Goal: Information Seeking & Learning: Learn about a topic

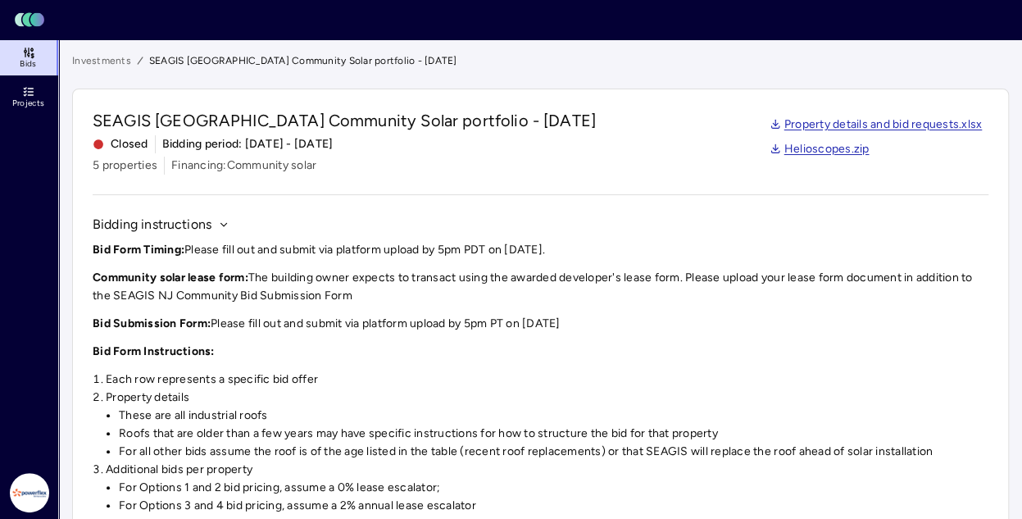
click at [45, 91] on link "Projects" at bounding box center [30, 97] width 60 height 36
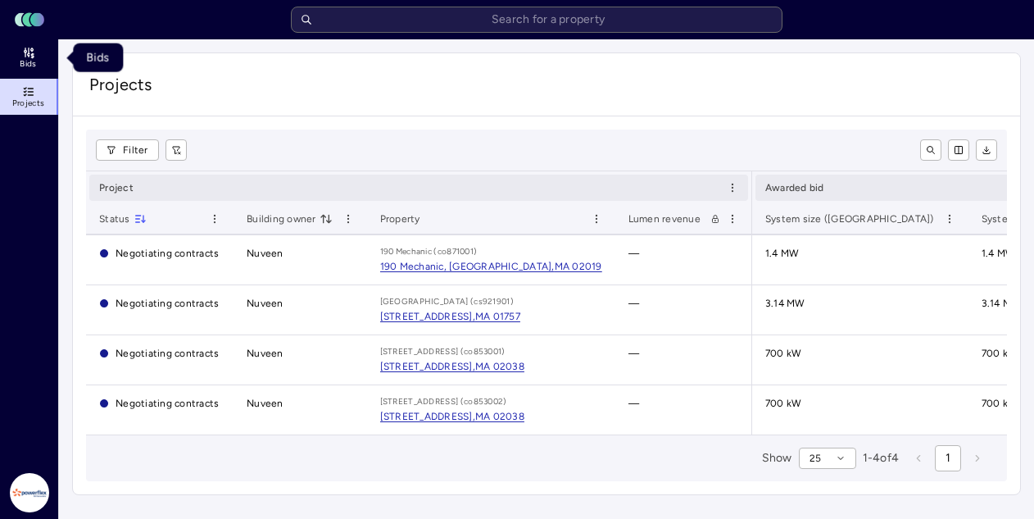
click at [17, 65] on link "Bids" at bounding box center [30, 57] width 60 height 36
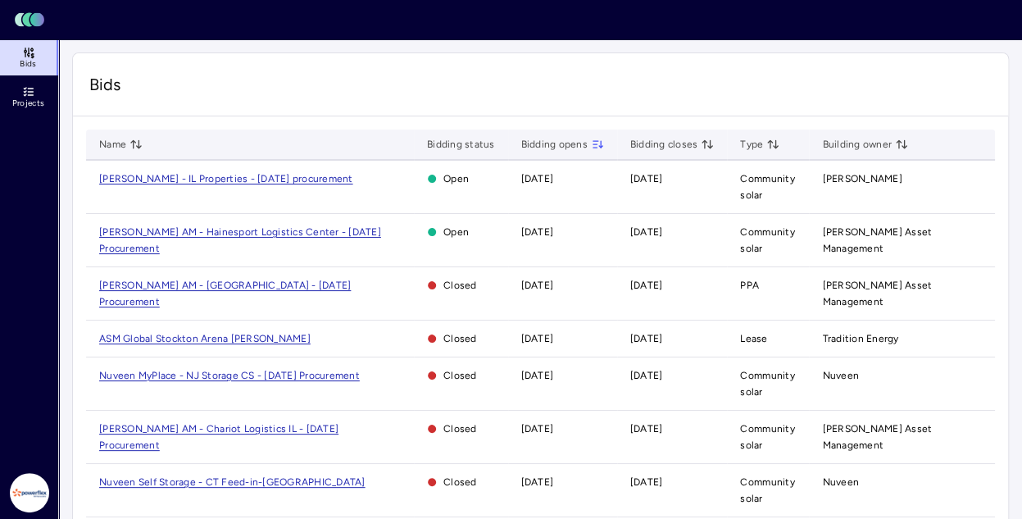
click at [17, 65] on link "Bids" at bounding box center [30, 57] width 60 height 36
click at [244, 176] on span "[PERSON_NAME] - IL Properties - [DATE] procurement" at bounding box center [226, 178] width 254 height 11
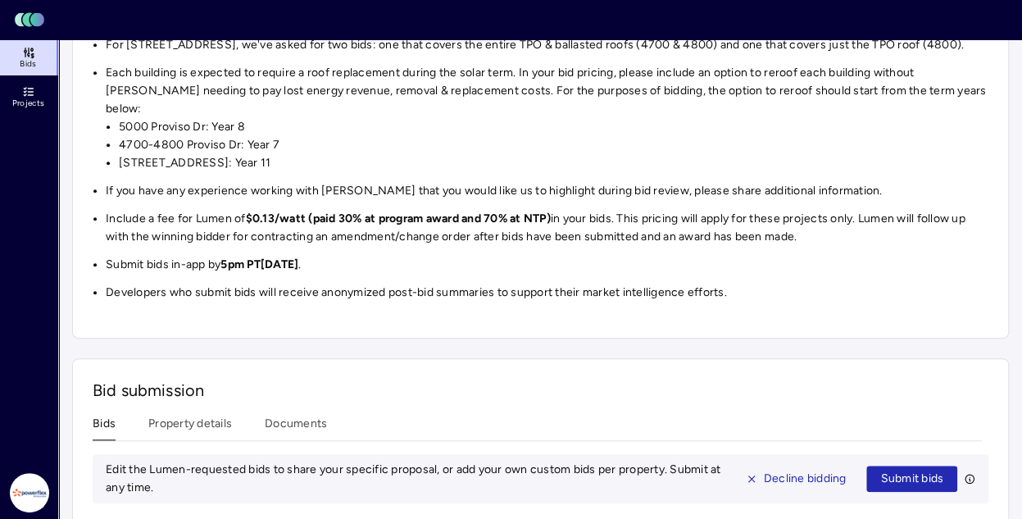
scroll to position [819, 0]
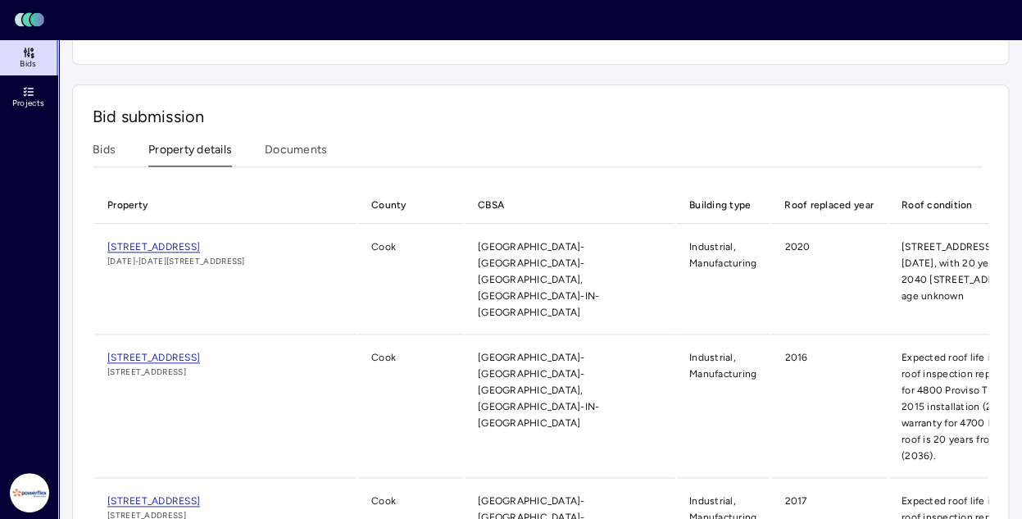
click at [191, 141] on button "Property details" at bounding box center [190, 153] width 84 height 25
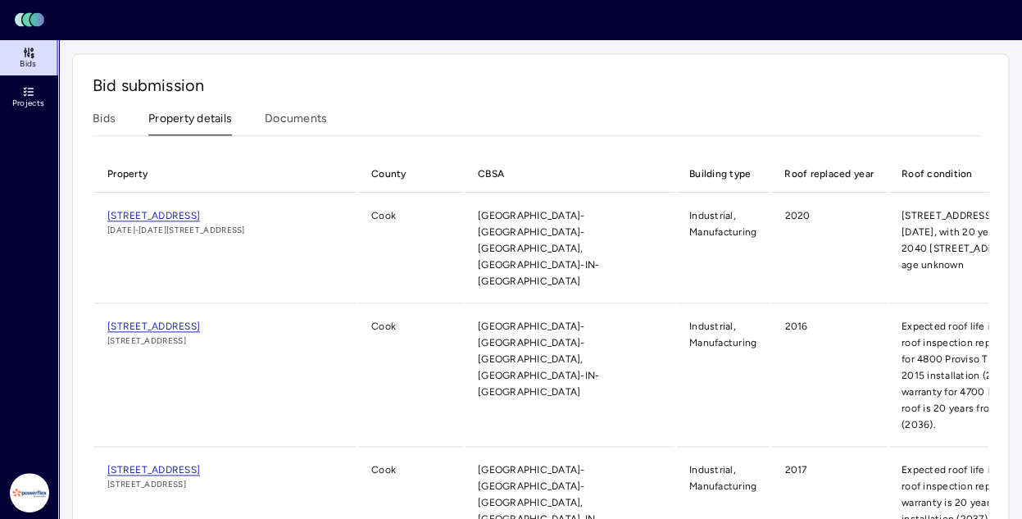
scroll to position [867, 0]
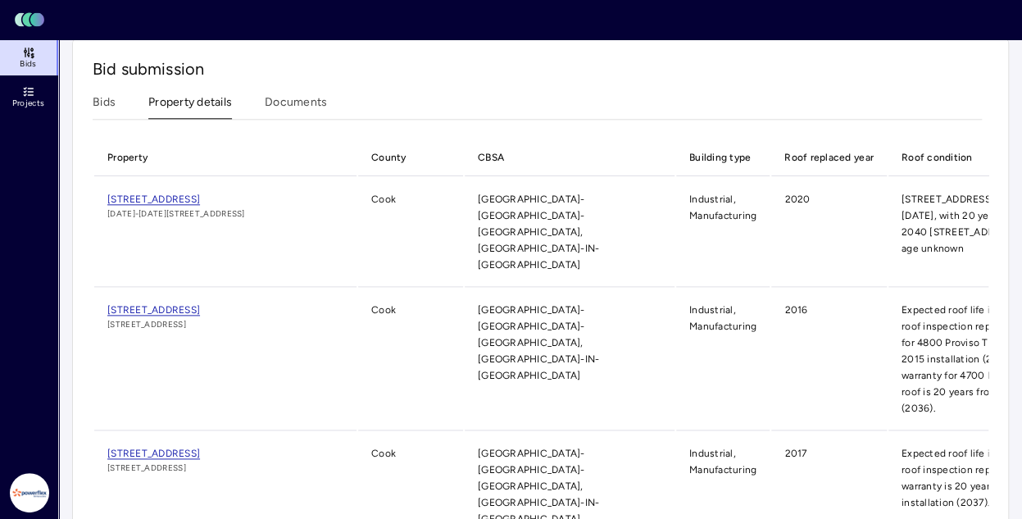
click at [200, 304] on span "[STREET_ADDRESS]" at bounding box center [153, 309] width 93 height 11
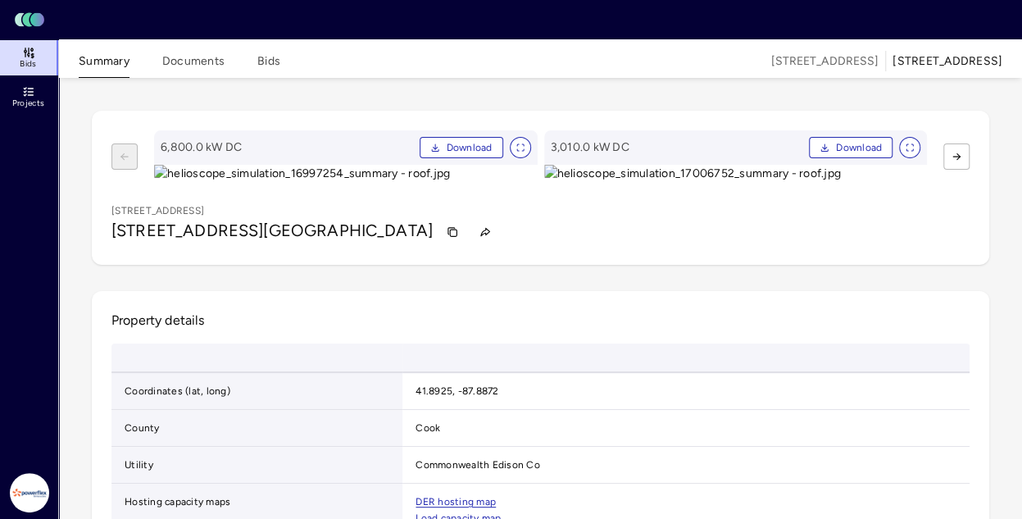
click at [111, 65] on button "Summary" at bounding box center [104, 64] width 51 height 25
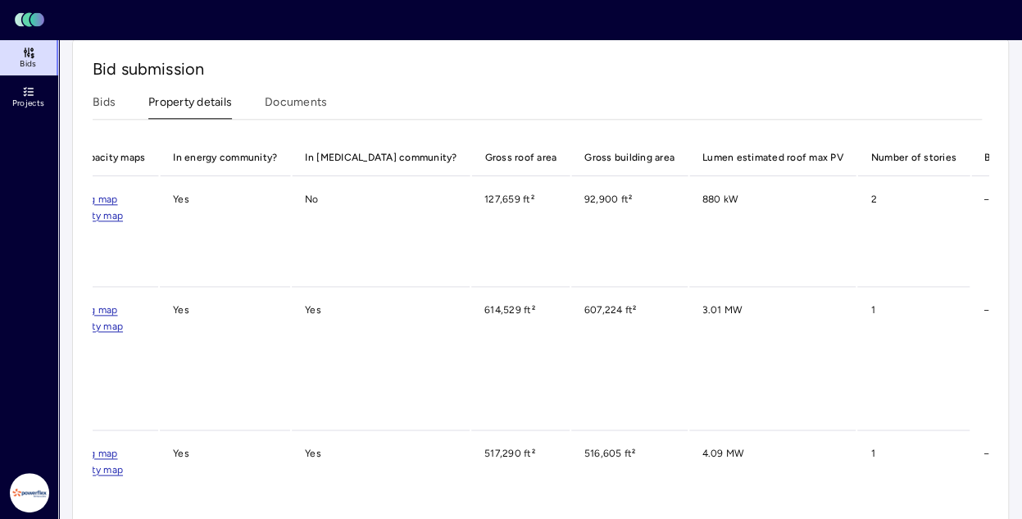
scroll to position [0, 1346]
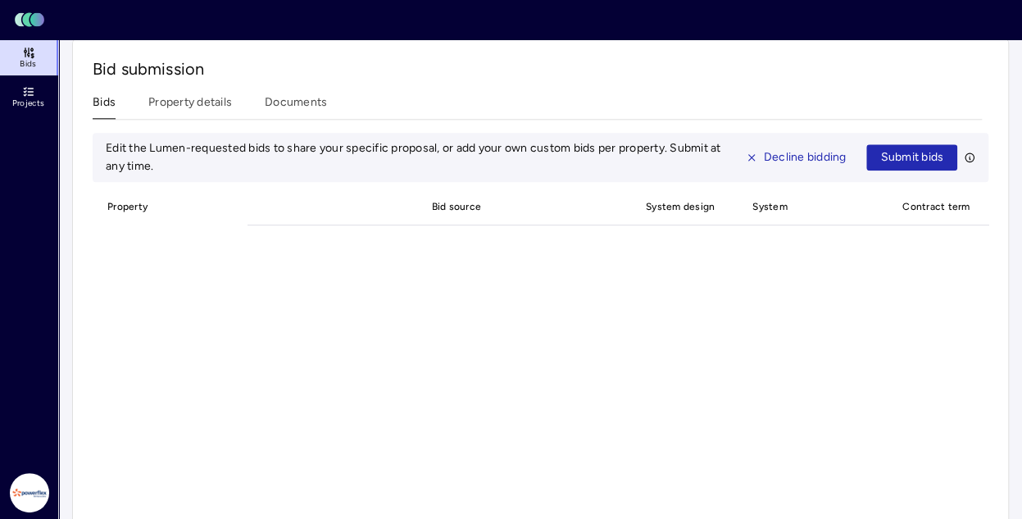
click at [113, 93] on button "Bids" at bounding box center [104, 105] width 23 height 25
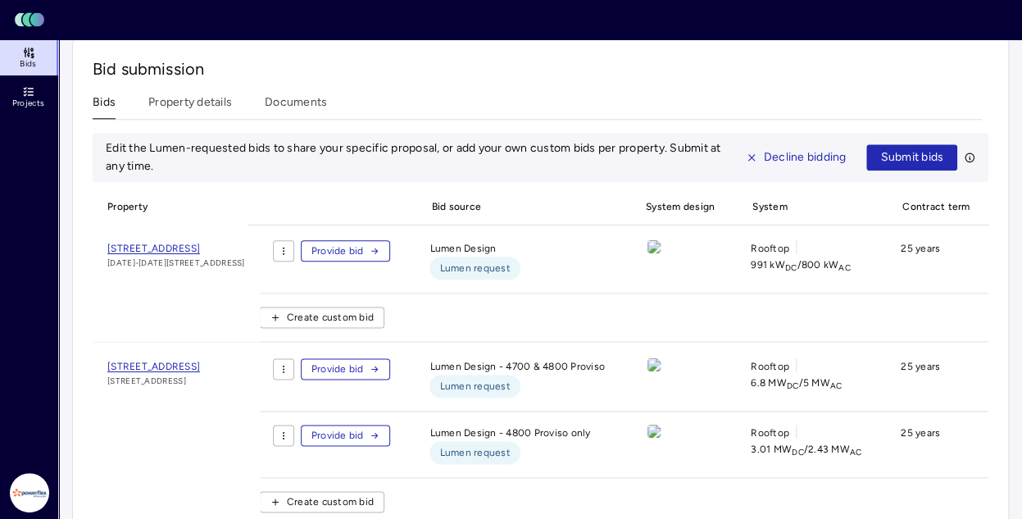
click at [200, 243] on span "[STREET_ADDRESS]" at bounding box center [153, 248] width 93 height 11
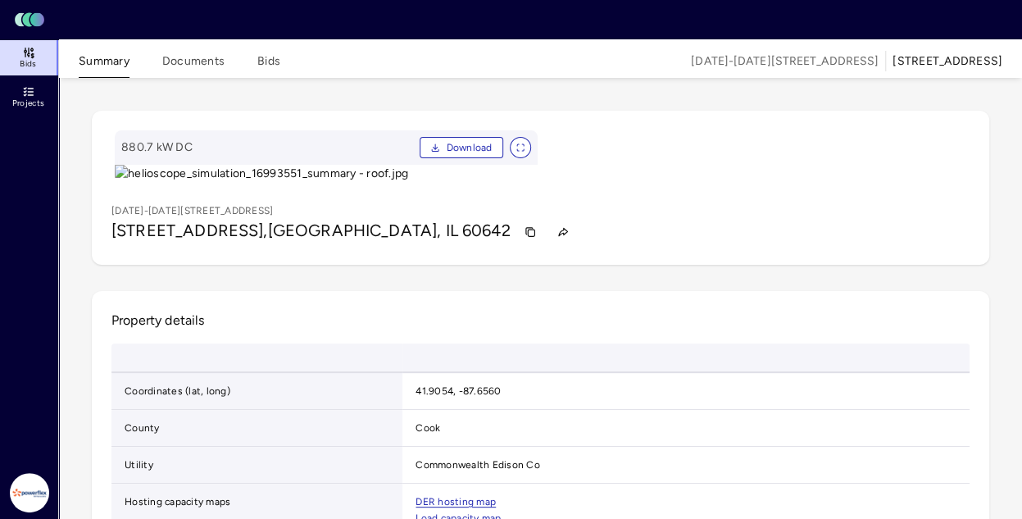
scroll to position [273, 0]
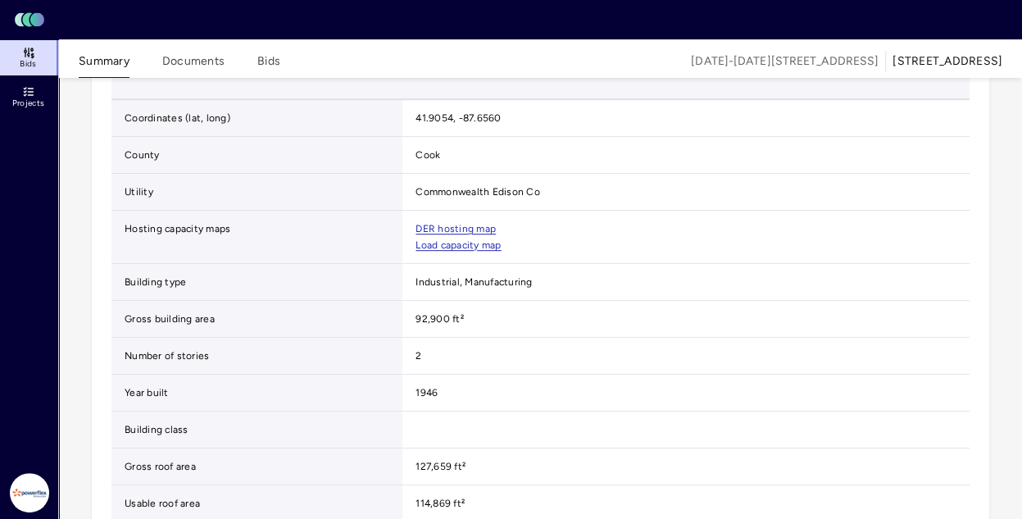
drag, startPoint x: 429, startPoint y: 256, endPoint x: 100, endPoint y: 255, distance: 329.4
copy h1 "[STREET_ADDRESS]"
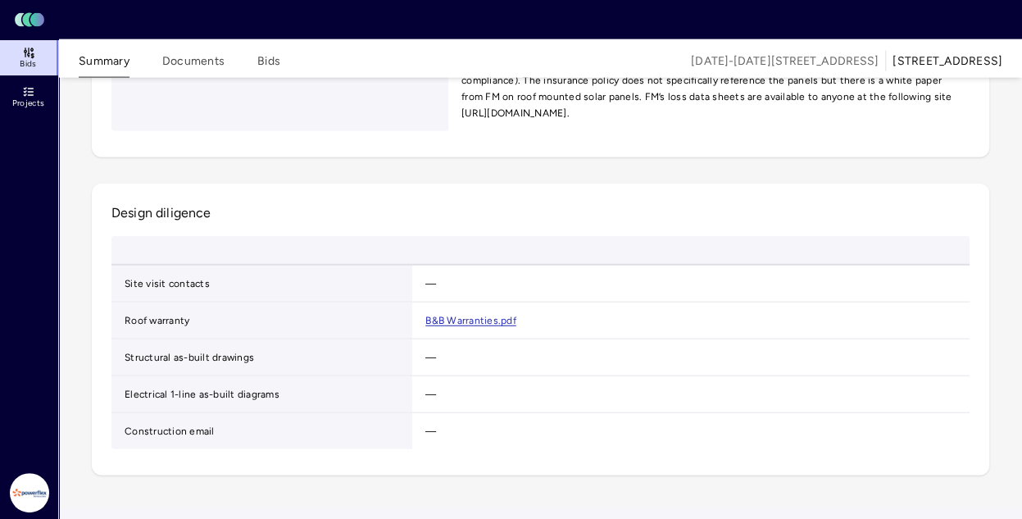
scroll to position [1639, 0]
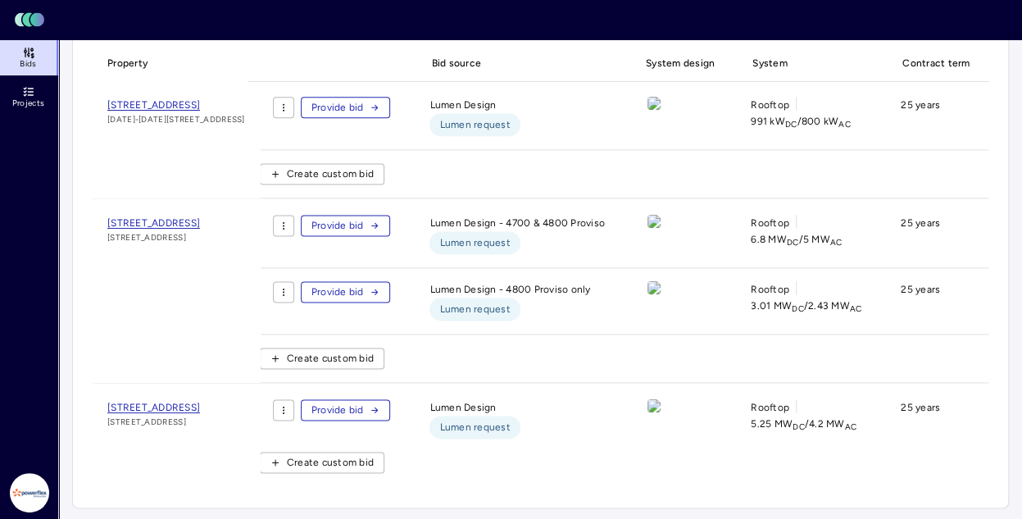
scroll to position [1024, 0]
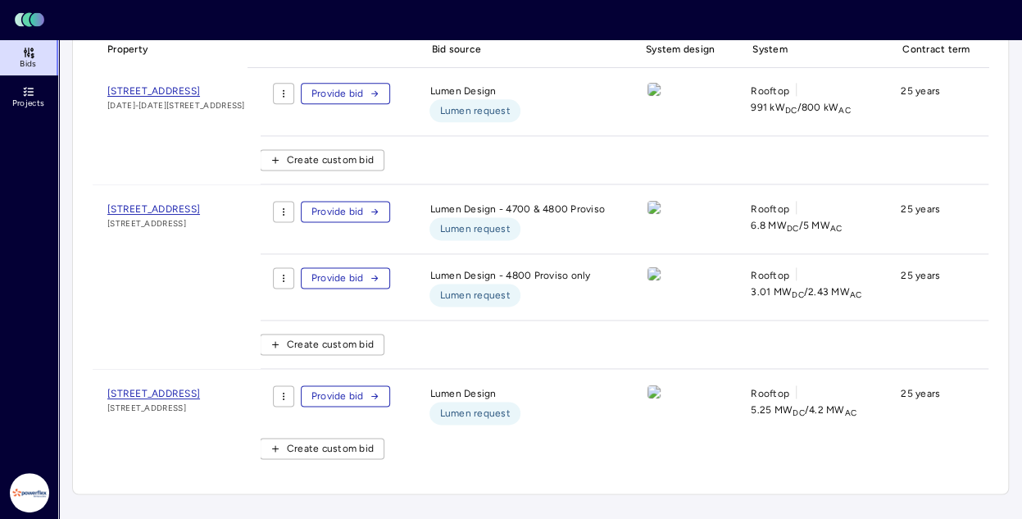
click at [200, 388] on span "[STREET_ADDRESS]" at bounding box center [153, 393] width 93 height 11
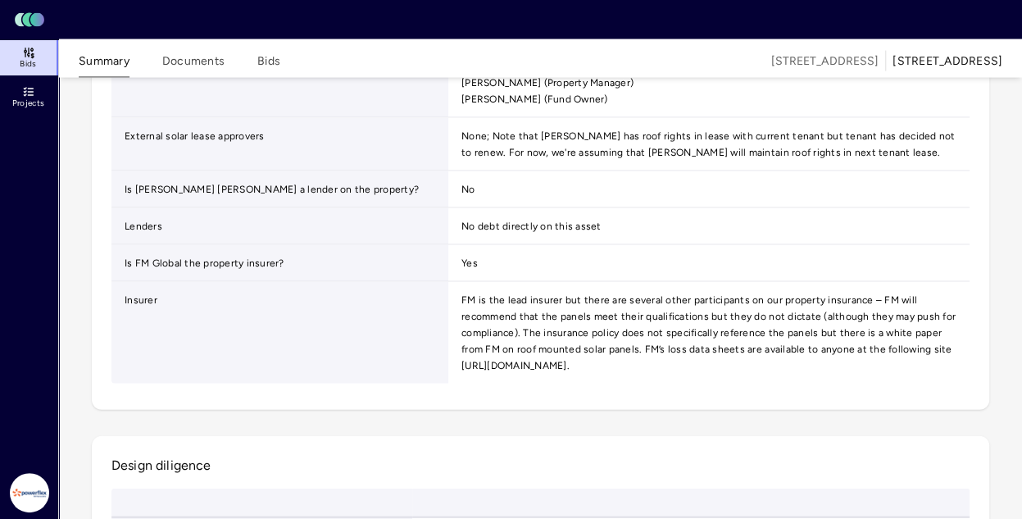
scroll to position [1912, 0]
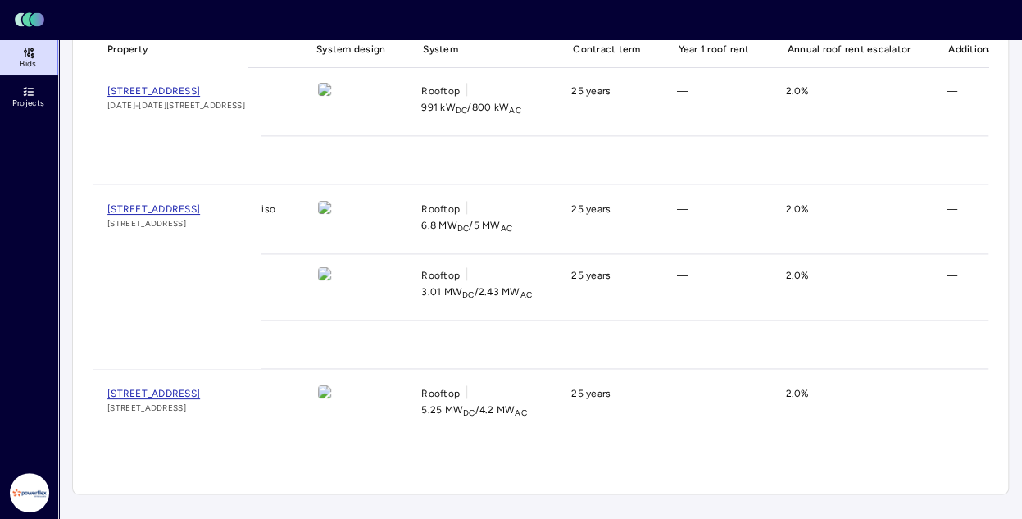
scroll to position [751, 0]
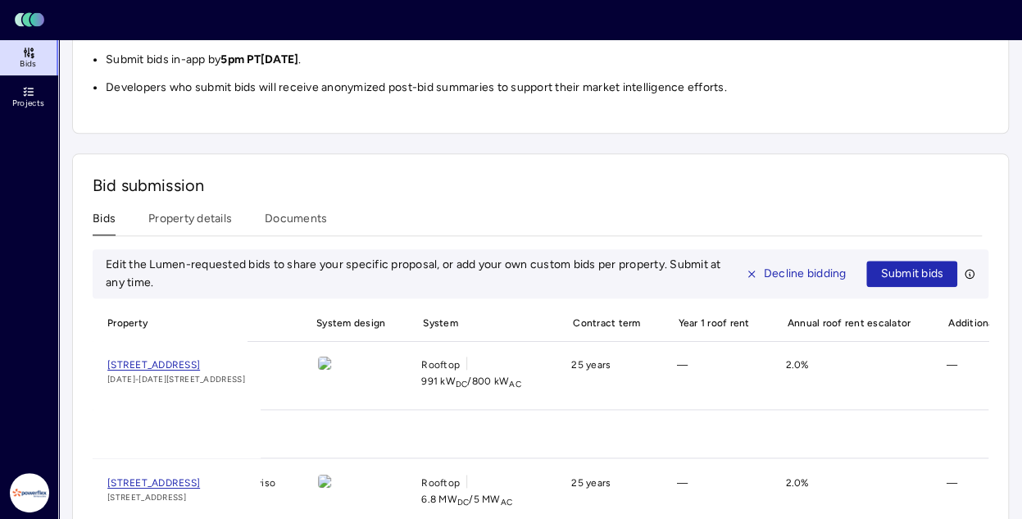
click at [202, 211] on button "Property details" at bounding box center [190, 222] width 84 height 25
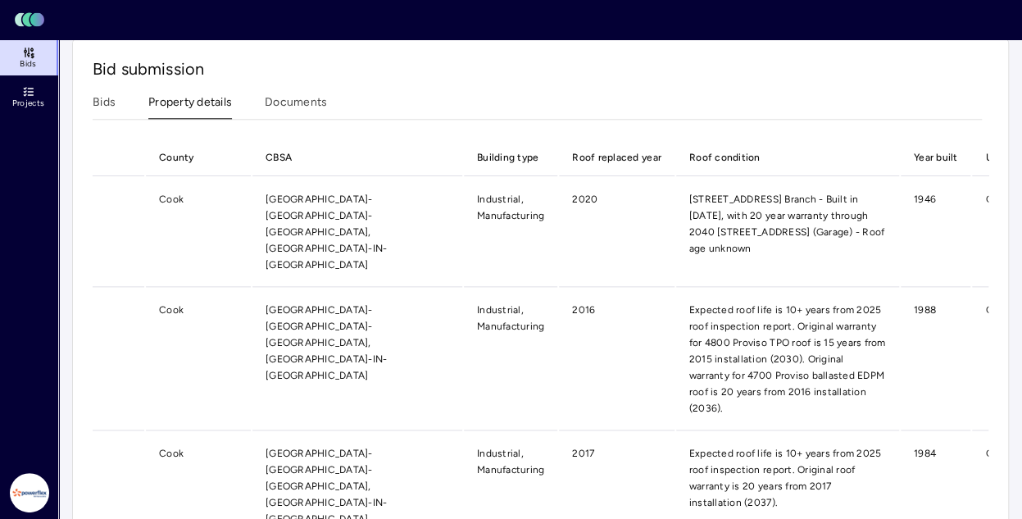
scroll to position [0, 249]
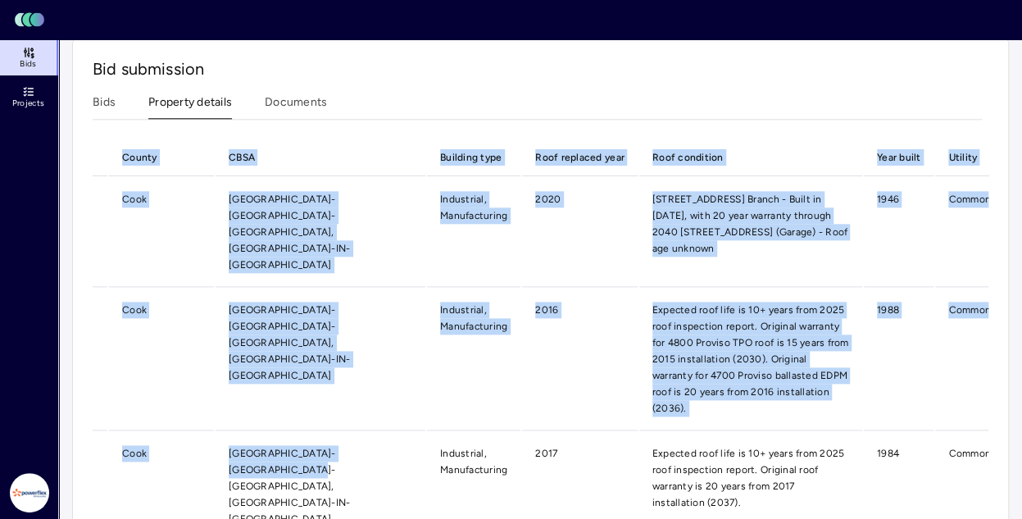
drag, startPoint x: 424, startPoint y: 471, endPoint x: 293, endPoint y: 474, distance: 131.1
click at [293, 474] on div "Property County CBSA Building type Roof replaced year Roof condition Year built…" at bounding box center [541, 340] width 896 height 403
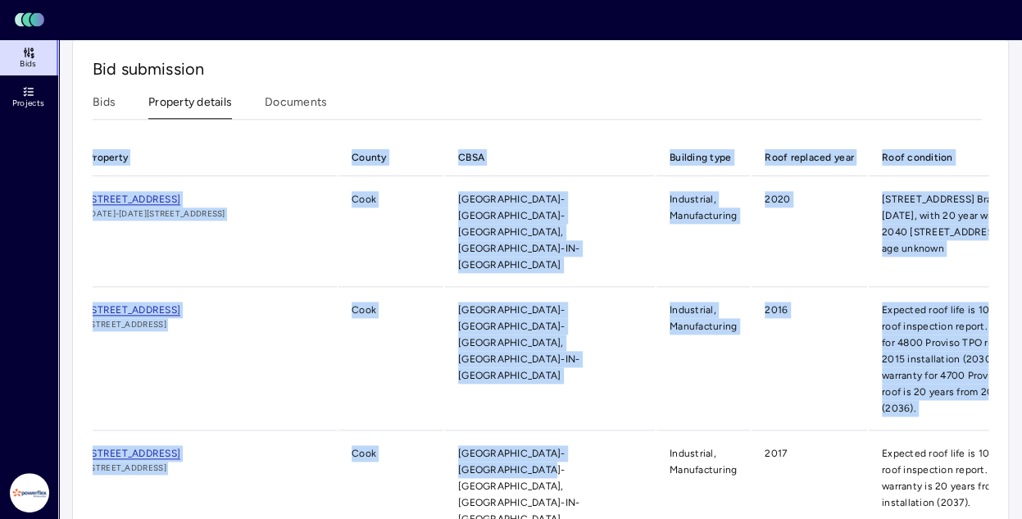
scroll to position [0, 0]
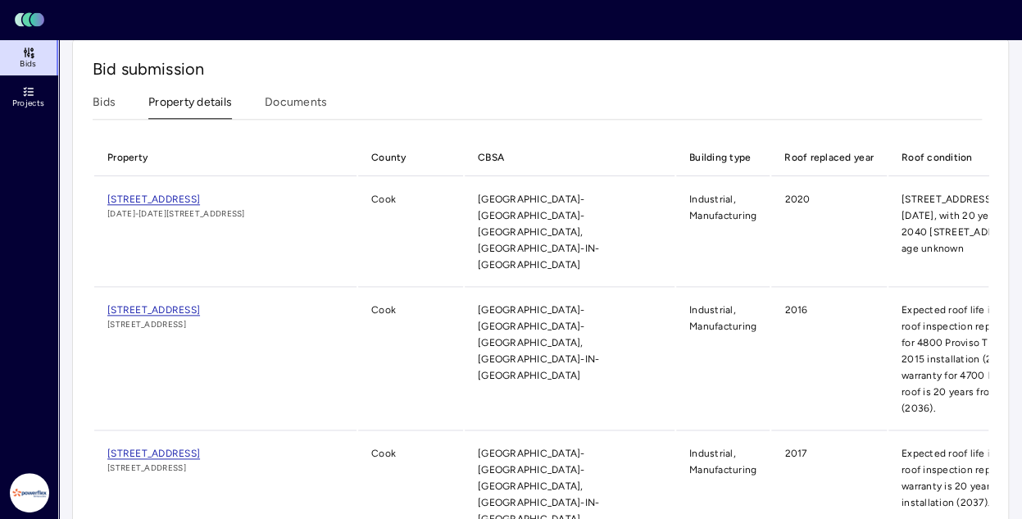
click at [742, 61] on div "Bid submission Bids Property details Documents Property County CBSA Building ty…" at bounding box center [540, 300] width 937 height 526
